Goal: Navigation & Orientation: Find specific page/section

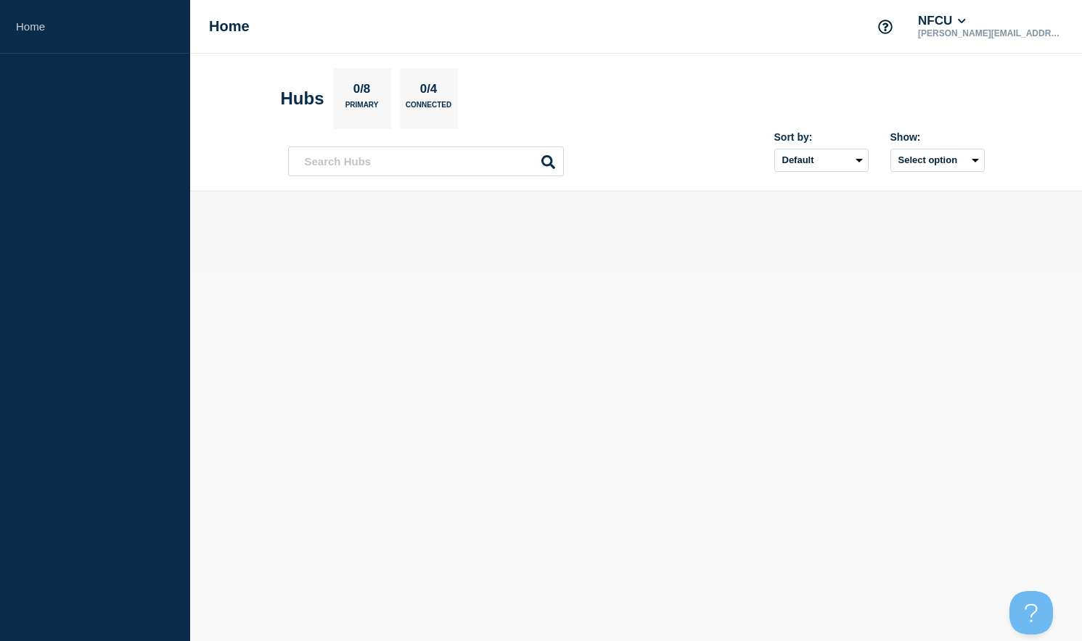
click at [919, 472] on body "Home Home NFCU kenneth_barbour@navyfederal.org Hubs 0/8 Primary 0/4 Connected S…" at bounding box center [541, 320] width 1082 height 641
